Goal: Task Accomplishment & Management: Manage account settings

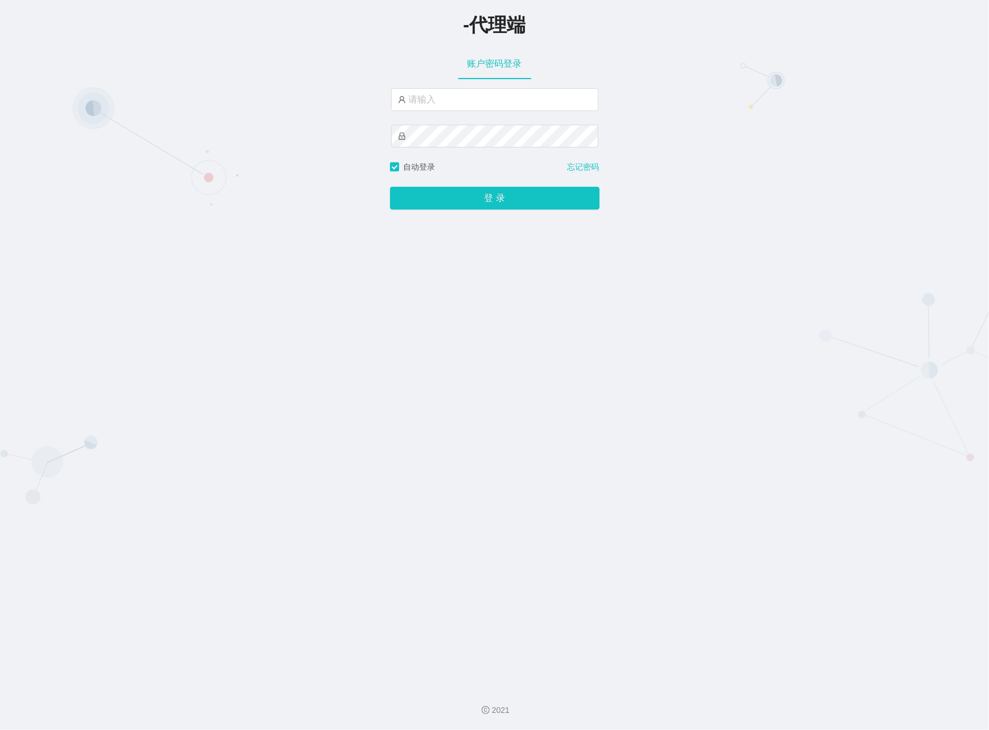
click at [413, 87] on div "账户密码登录" at bounding box center [494, 104] width 209 height 113
click at [441, 94] on input "text" at bounding box center [494, 99] width 207 height 23
type input "azhong01"
click at [478, 195] on button "登 录" at bounding box center [494, 198] width 209 height 23
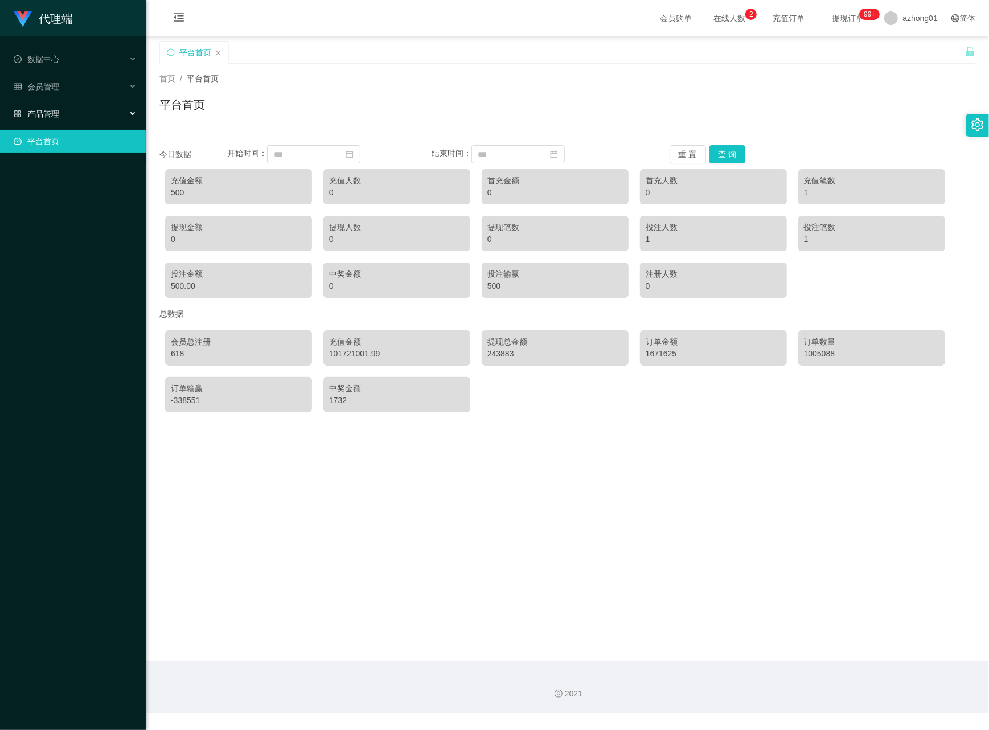
click at [89, 109] on div "产品管理" at bounding box center [73, 113] width 146 height 23
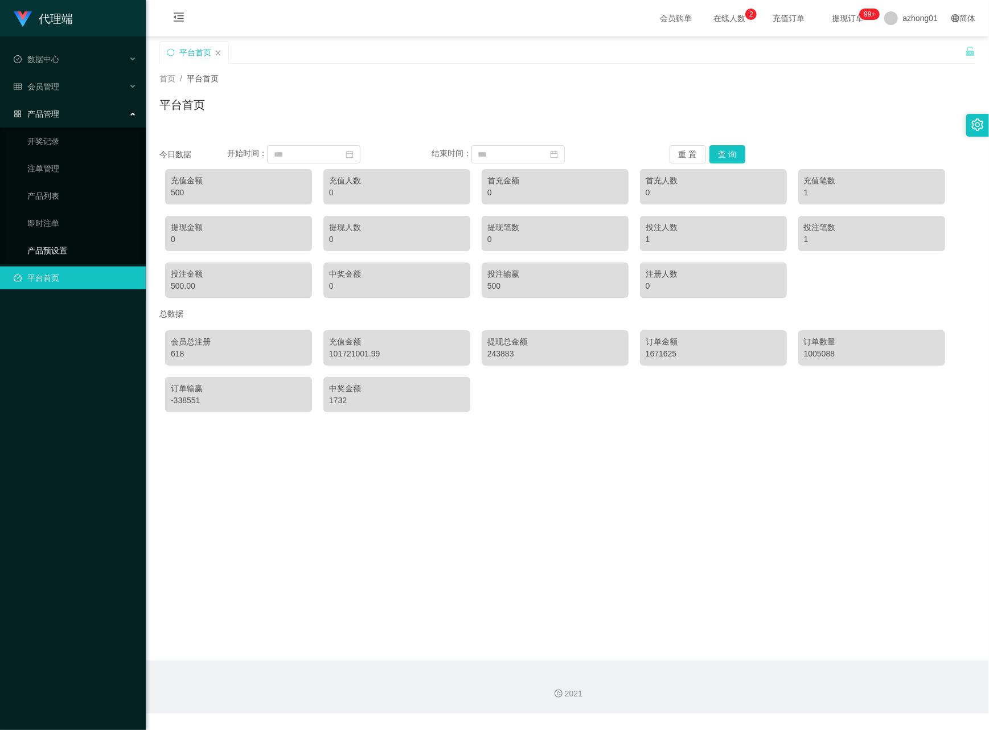
click at [57, 239] on link "产品预设置" at bounding box center [81, 250] width 109 height 23
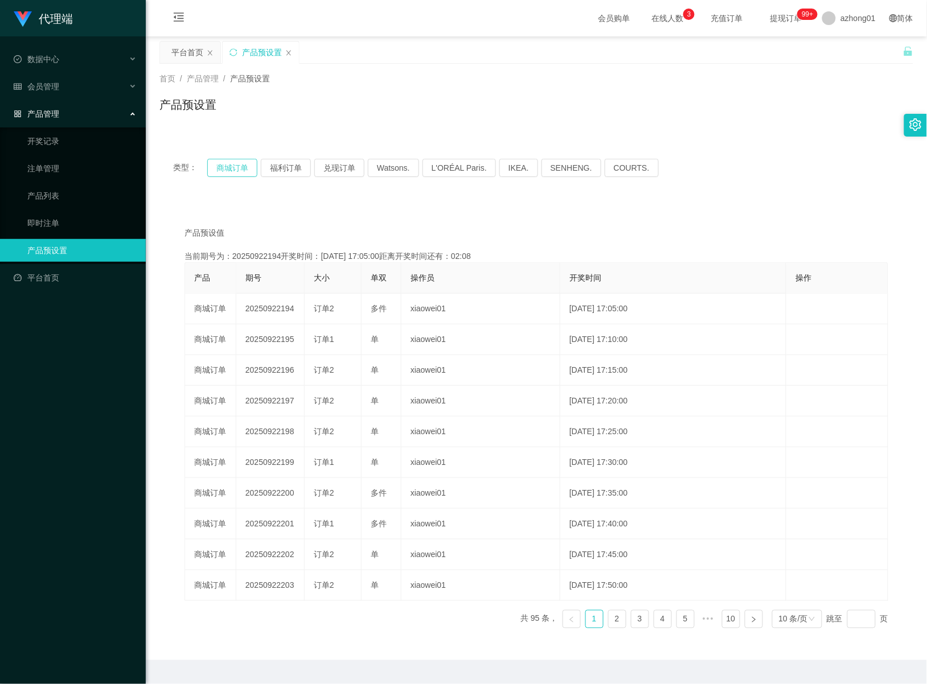
click at [222, 166] on button "商城订单" at bounding box center [232, 168] width 50 height 18
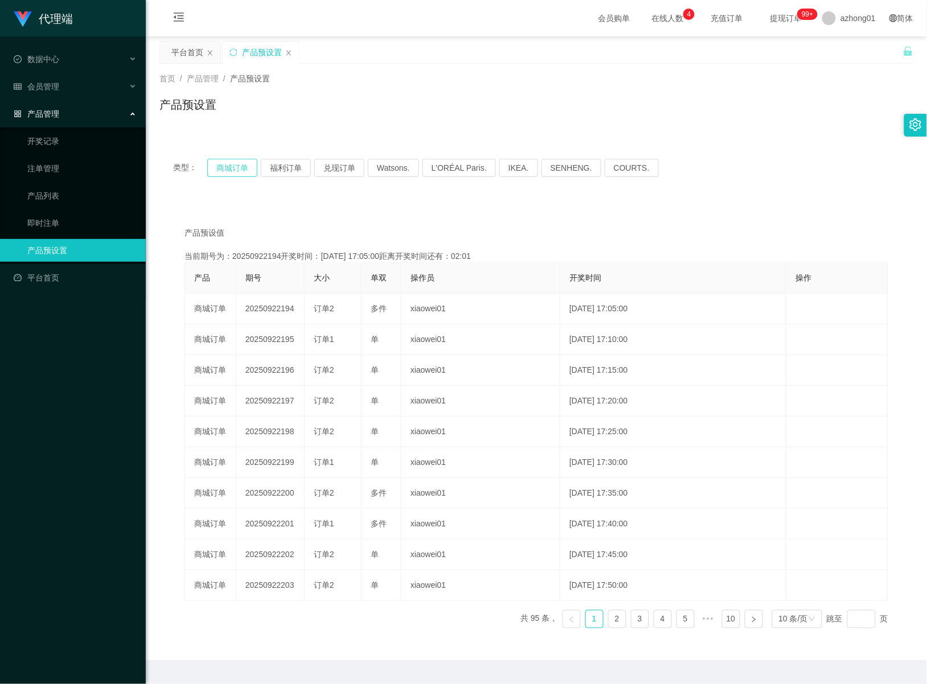
click at [222, 166] on button "商城订单" at bounding box center [232, 168] width 50 height 18
click at [44, 222] on link "即时注单" at bounding box center [81, 223] width 109 height 23
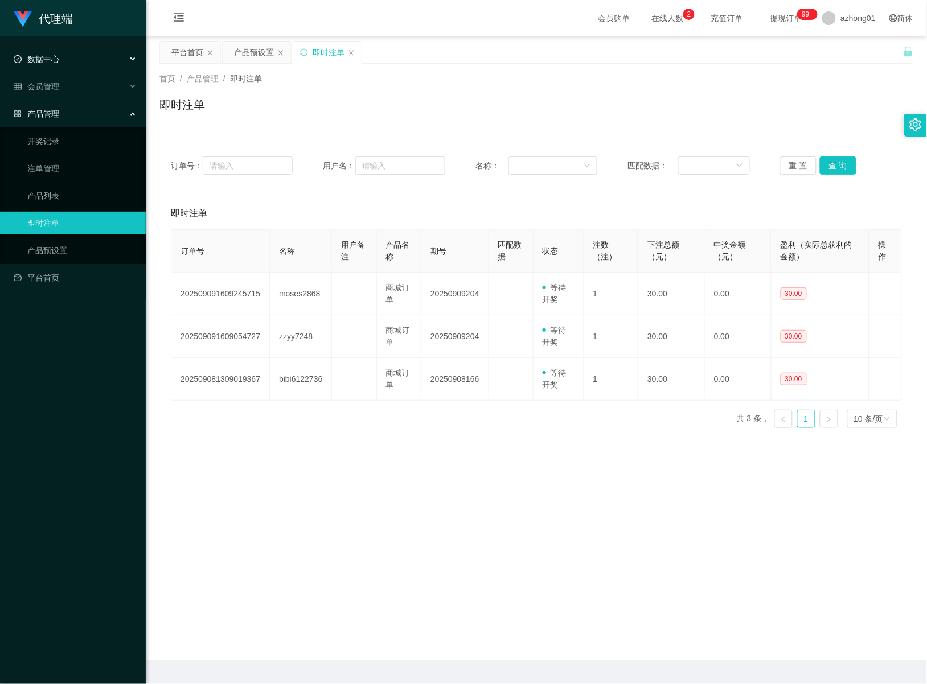
click at [44, 52] on div "数据中心" at bounding box center [73, 59] width 146 height 23
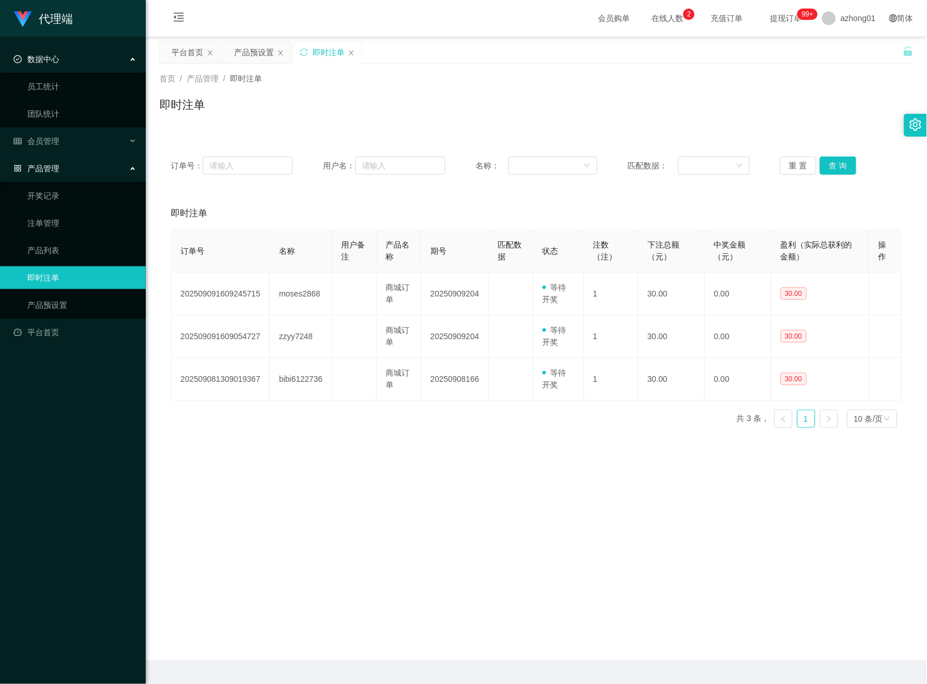
click at [44, 52] on div "数据中心" at bounding box center [73, 59] width 146 height 23
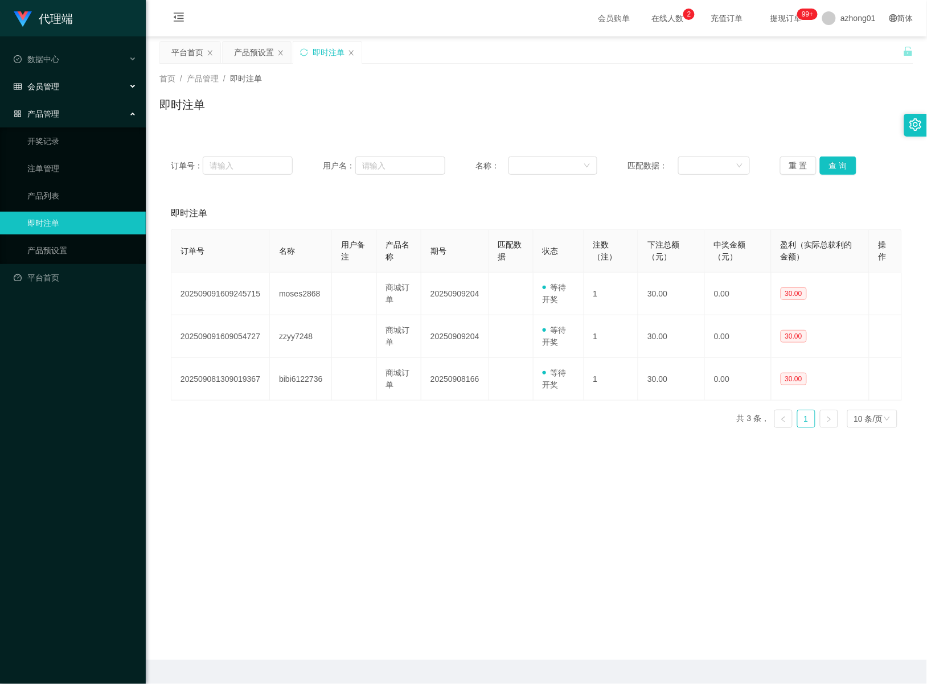
click at [50, 82] on span "会员管理" at bounding box center [37, 86] width 46 height 9
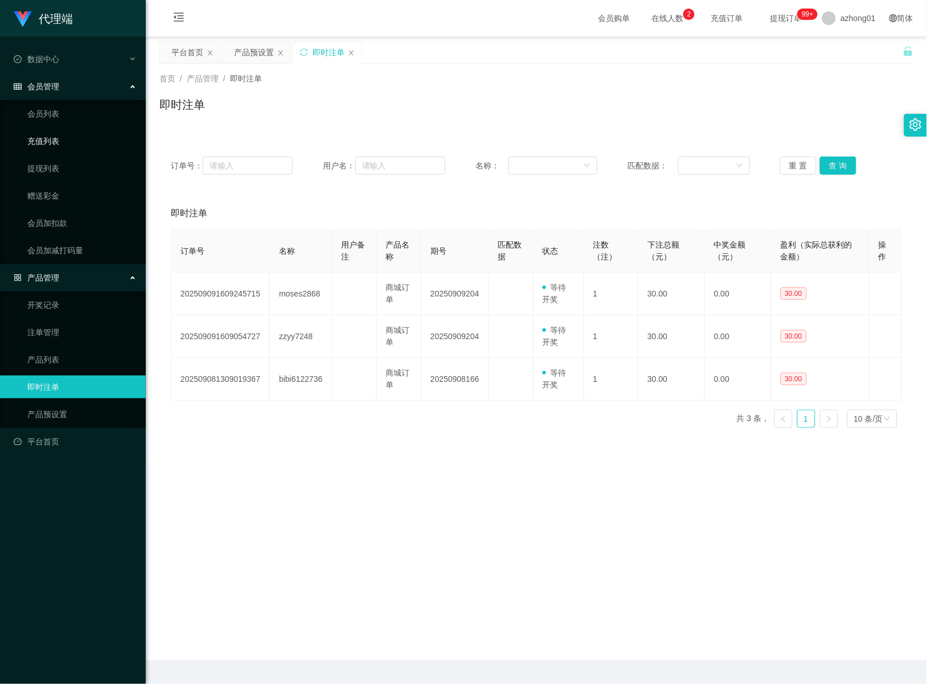
click at [47, 139] on link "充值列表" at bounding box center [81, 141] width 109 height 23
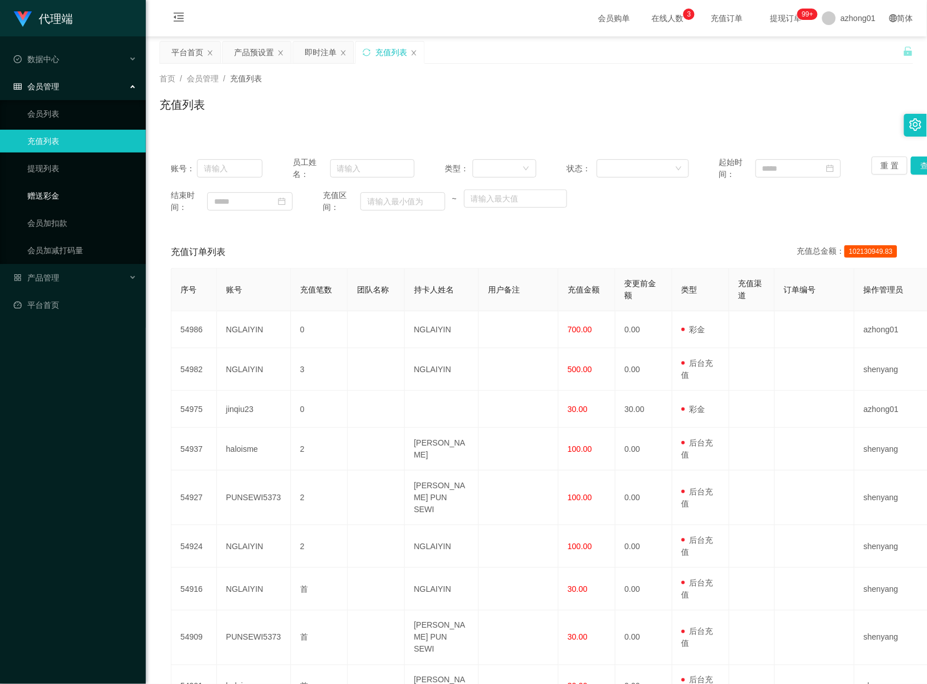
click at [39, 200] on link "赠送彩金" at bounding box center [81, 195] width 109 height 23
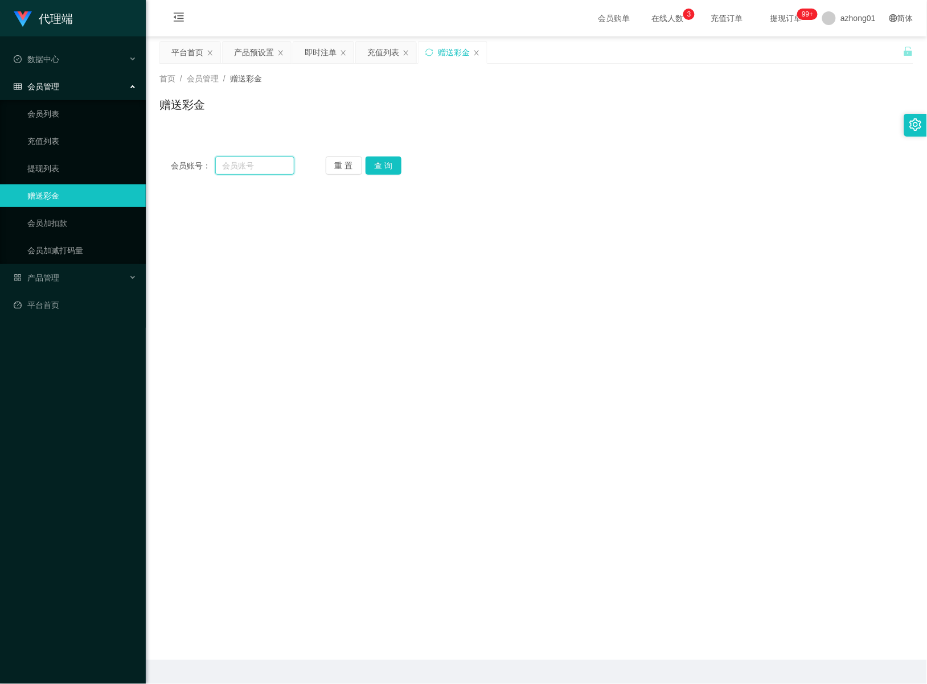
click at [252, 172] on input "text" at bounding box center [255, 166] width 80 height 18
click at [46, 161] on link "提现列表" at bounding box center [81, 168] width 109 height 23
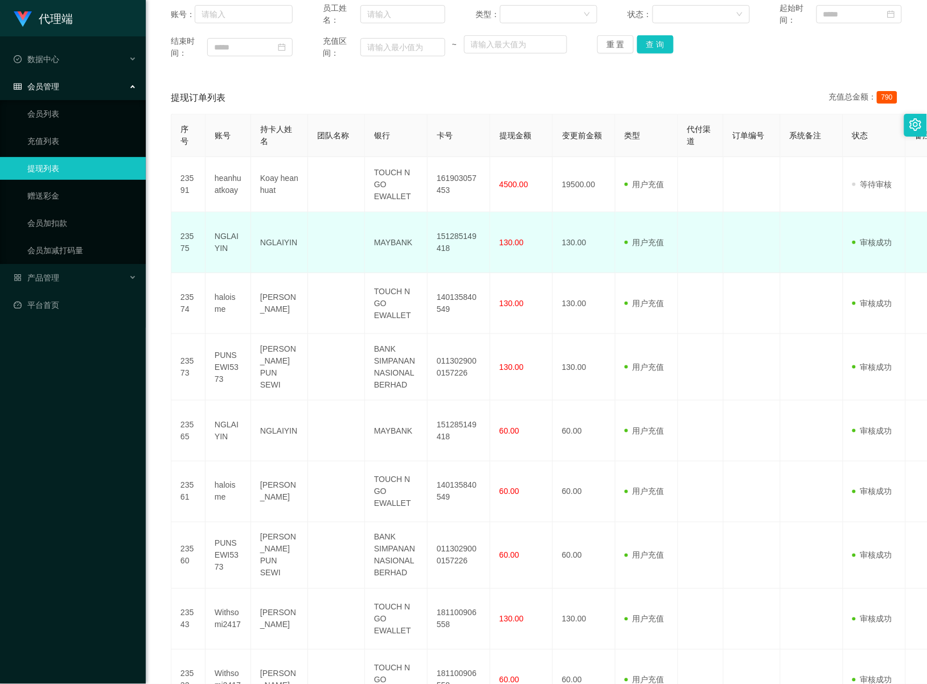
scroll to position [71, 0]
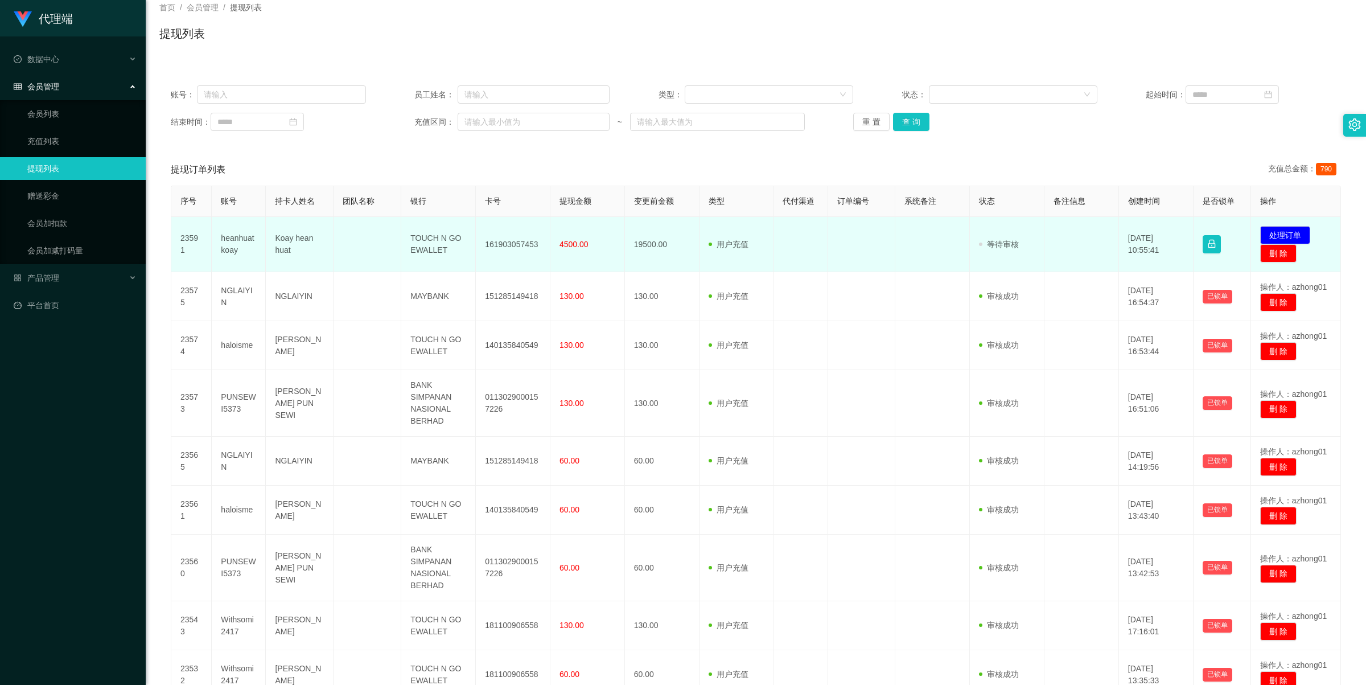
click at [286, 242] on td "Koay hean huat" at bounding box center [300, 244] width 68 height 55
copy td "Koay hean huat"
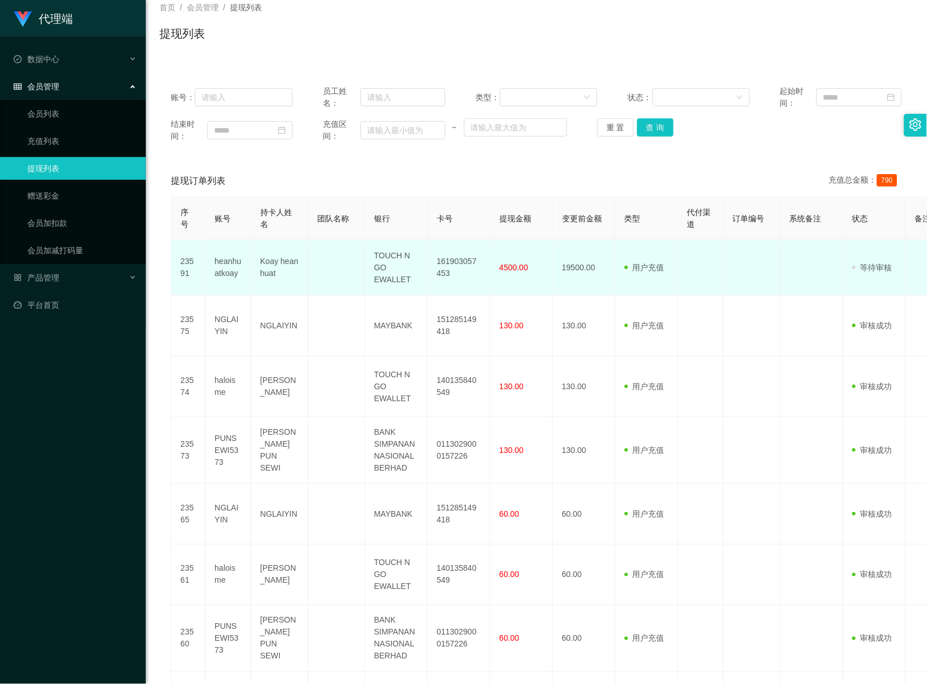
click at [222, 272] on td "heanhuatkoay" at bounding box center [228, 267] width 46 height 55
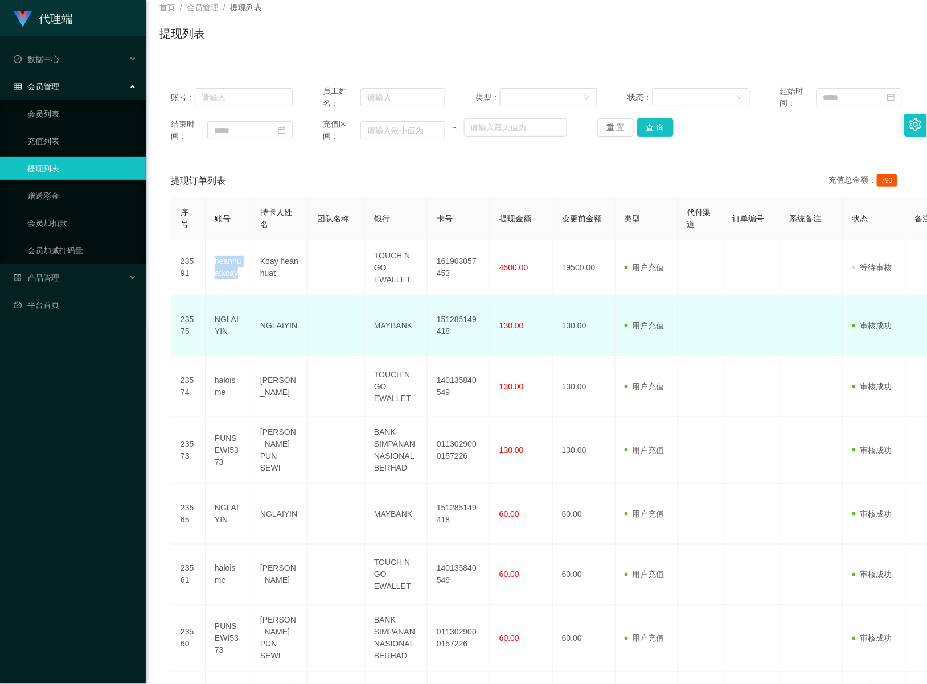
copy td "heanhuatkoay"
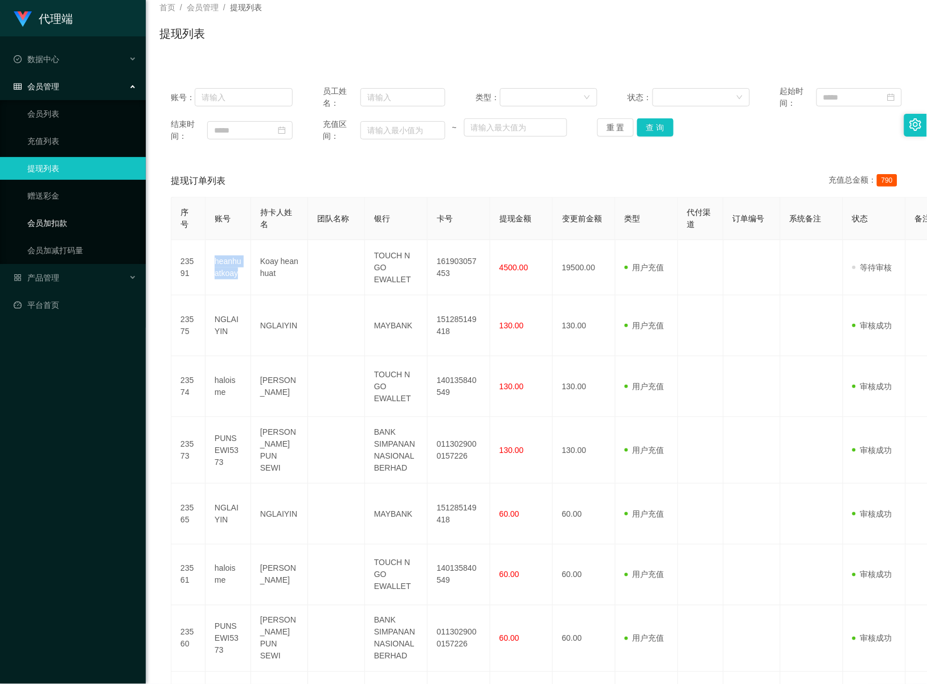
click at [44, 227] on link "会员加扣款" at bounding box center [81, 223] width 109 height 23
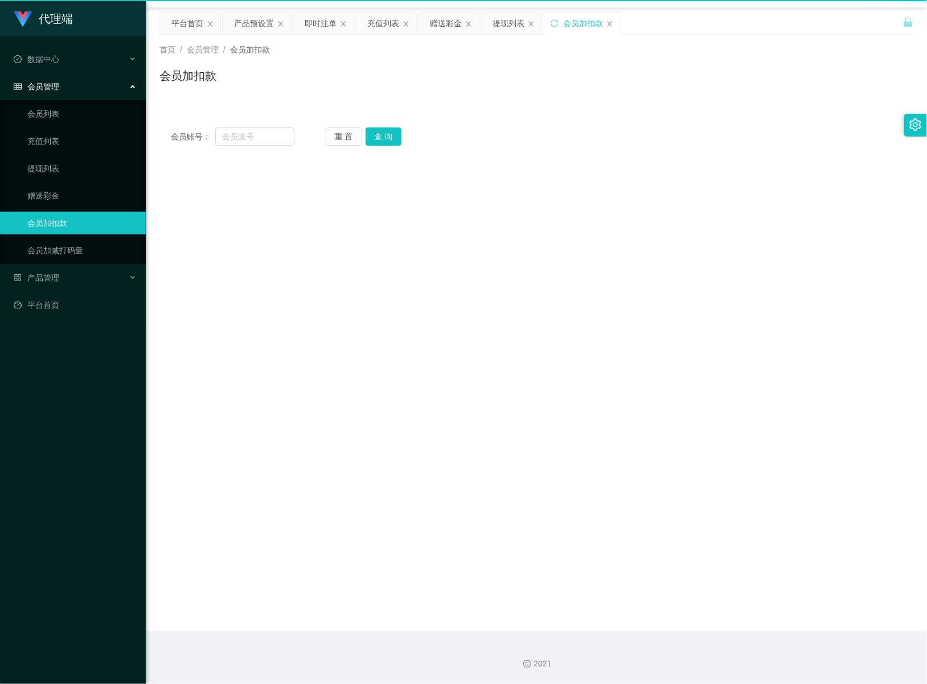
scroll to position [28, 0]
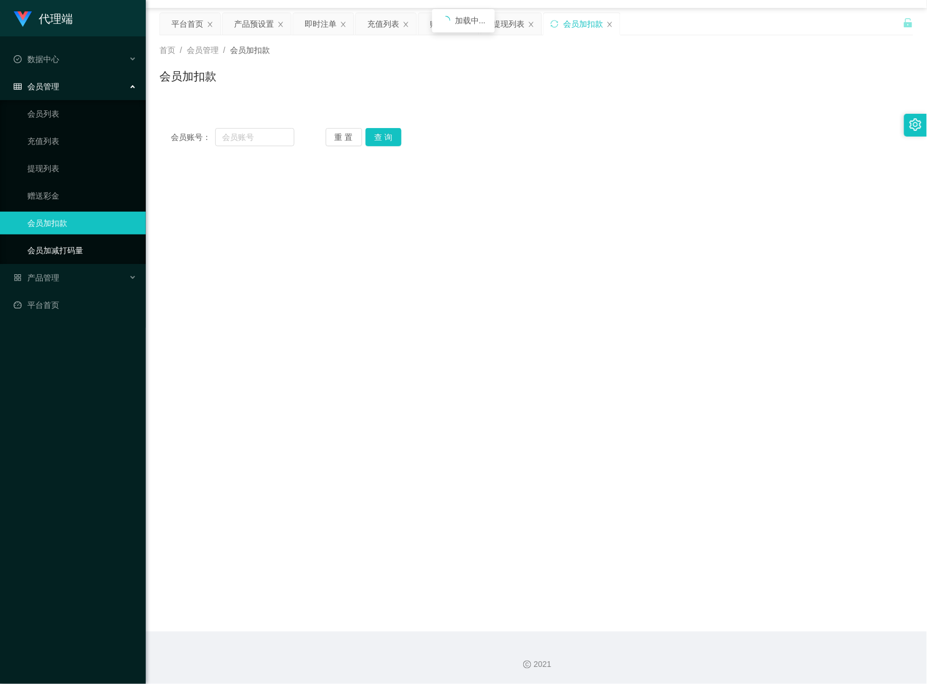
click at [46, 249] on link "会员加减打码量" at bounding box center [81, 250] width 109 height 23
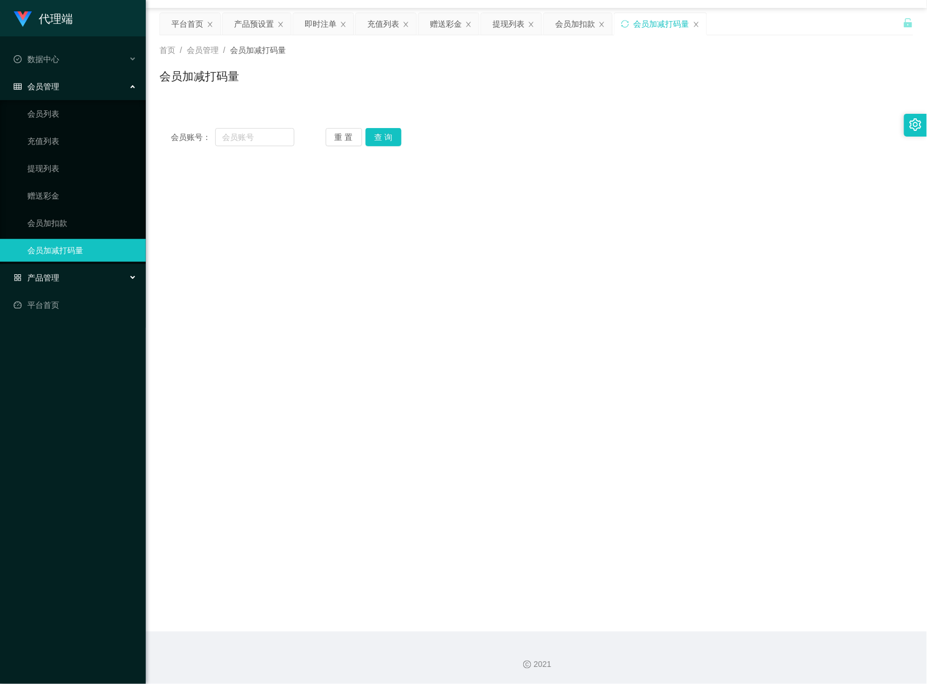
click at [47, 282] on span "产品管理" at bounding box center [37, 277] width 46 height 9
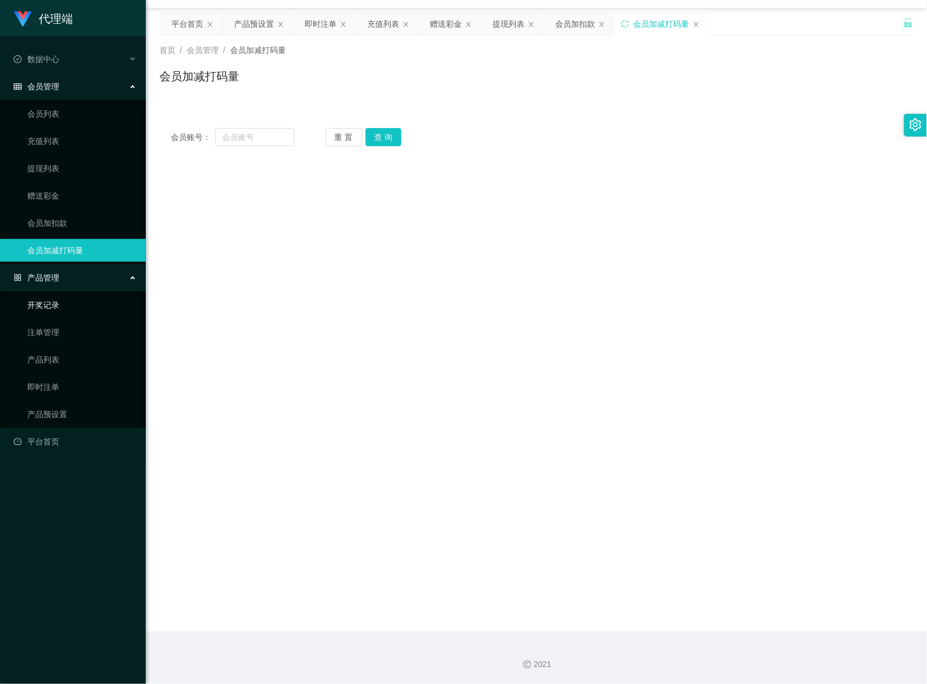
click at [40, 300] on link "开奖记录" at bounding box center [81, 305] width 109 height 23
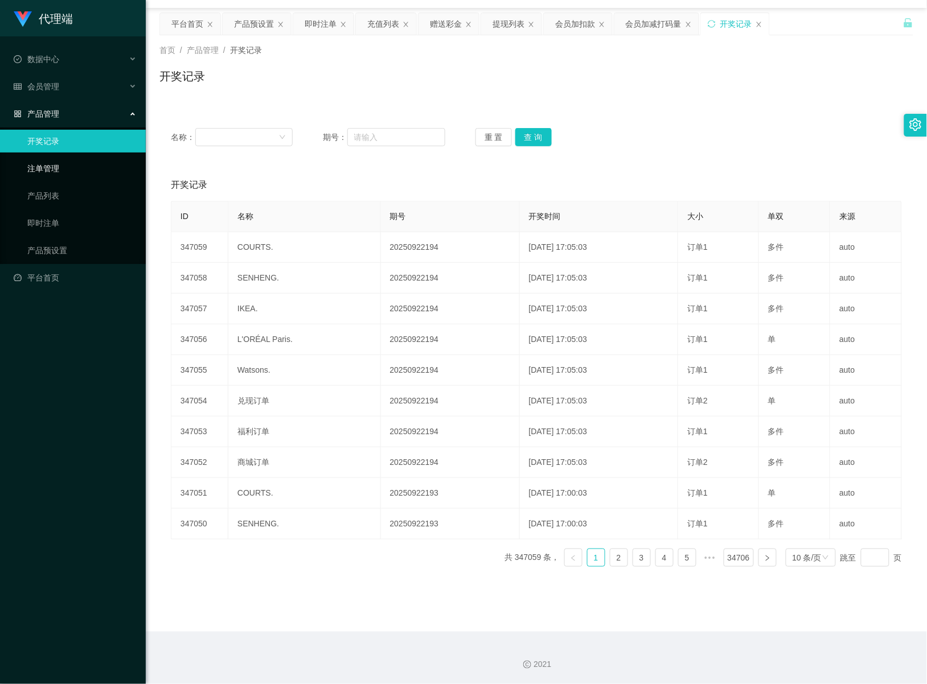
click at [60, 171] on link "注单管理" at bounding box center [81, 168] width 109 height 23
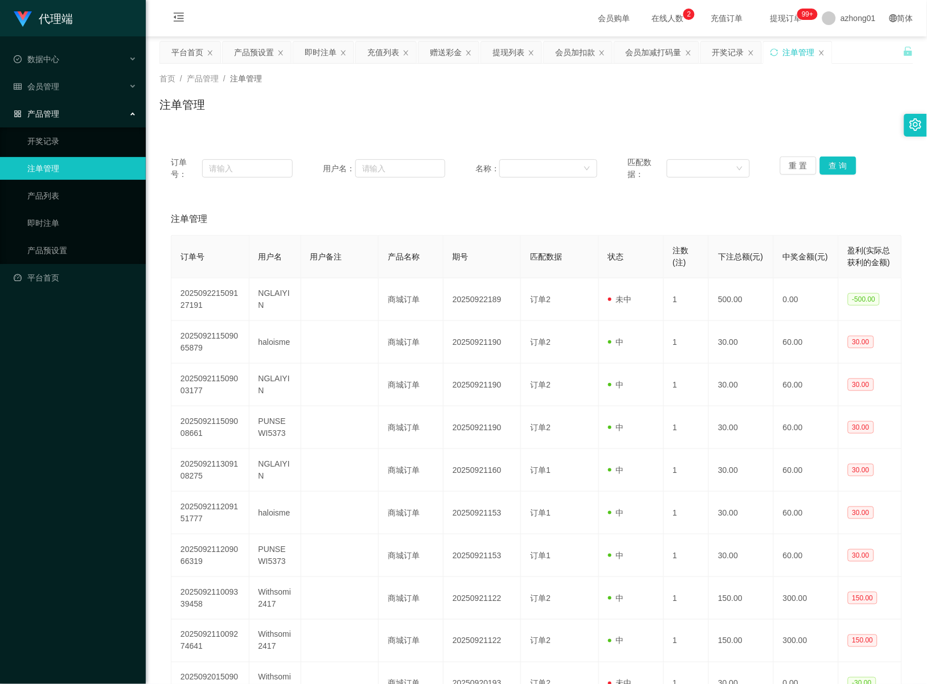
click at [828, 52] on div "注单管理" at bounding box center [797, 53] width 68 height 22
